Goal: Communication & Community: Connect with others

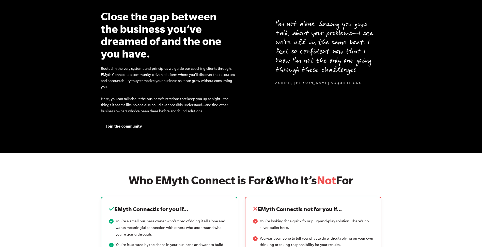
scroll to position [483, 0]
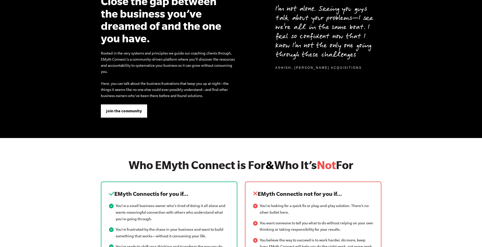
click at [127, 110] on span "Join the community" at bounding box center [124, 111] width 36 height 6
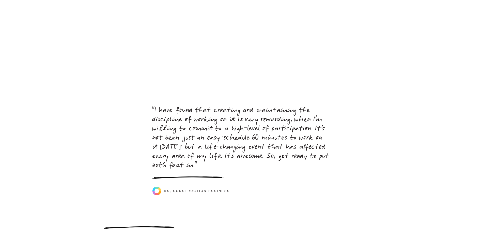
scroll to position [2266, 0]
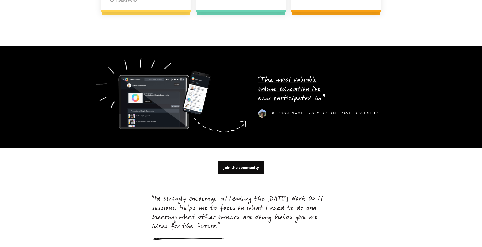
scroll to position [1460, 0]
